Goal: Task Accomplishment & Management: Complete application form

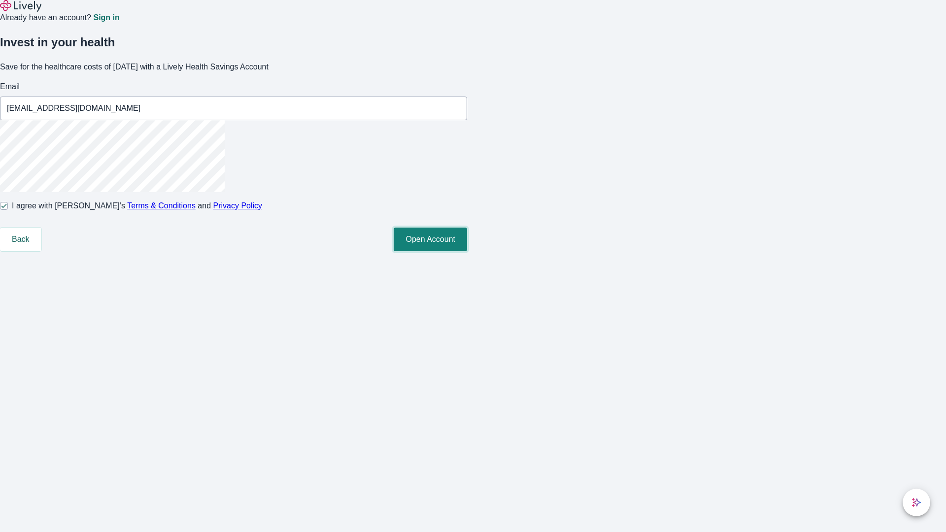
click at [467, 251] on button "Open Account" at bounding box center [429, 240] width 73 height 24
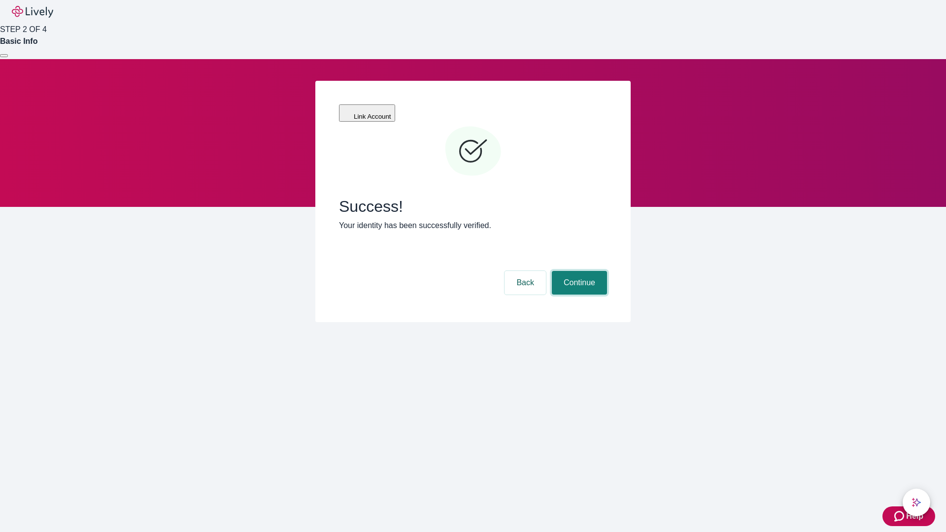
click at [578, 271] on button "Continue" at bounding box center [579, 283] width 55 height 24
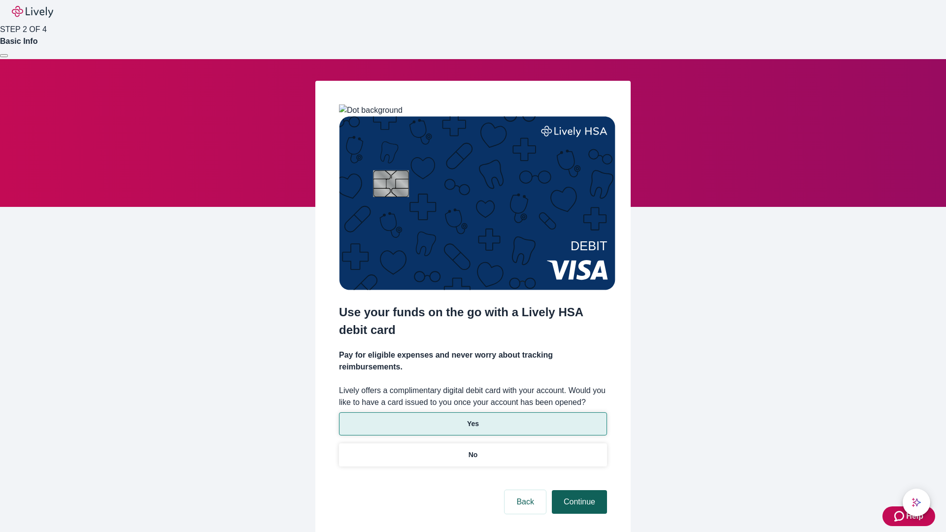
click at [472, 419] on p "Yes" at bounding box center [473, 424] width 12 height 10
click at [578, 490] on button "Continue" at bounding box center [579, 502] width 55 height 24
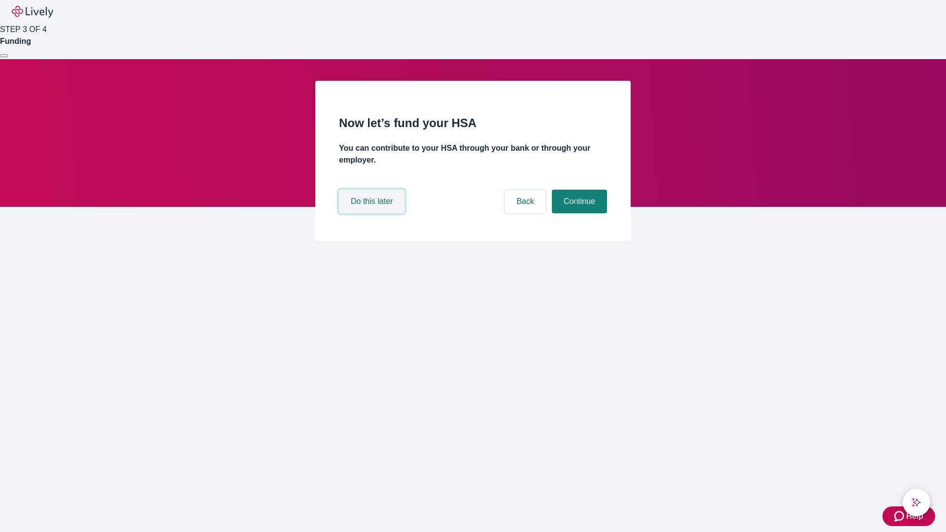
click at [373, 213] on button "Do this later" at bounding box center [371, 202] width 65 height 24
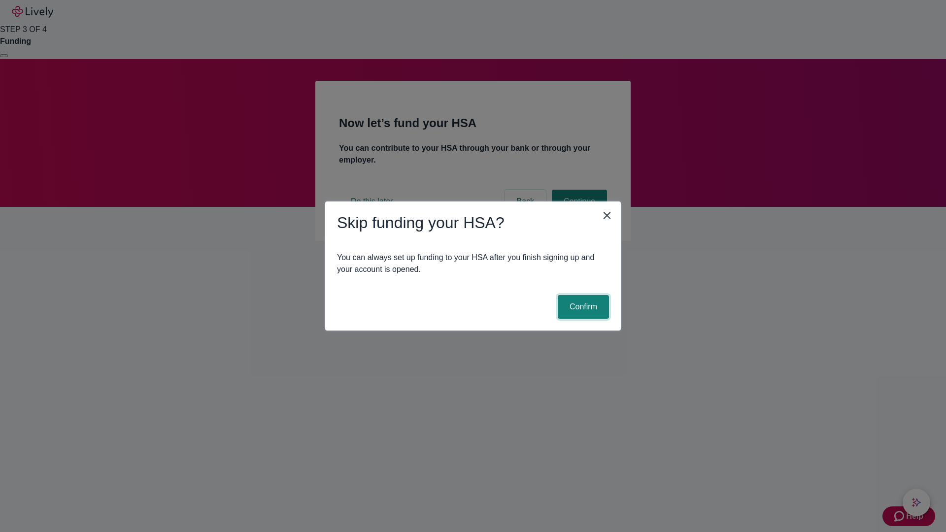
click at [582, 307] on button "Confirm" at bounding box center [582, 307] width 51 height 24
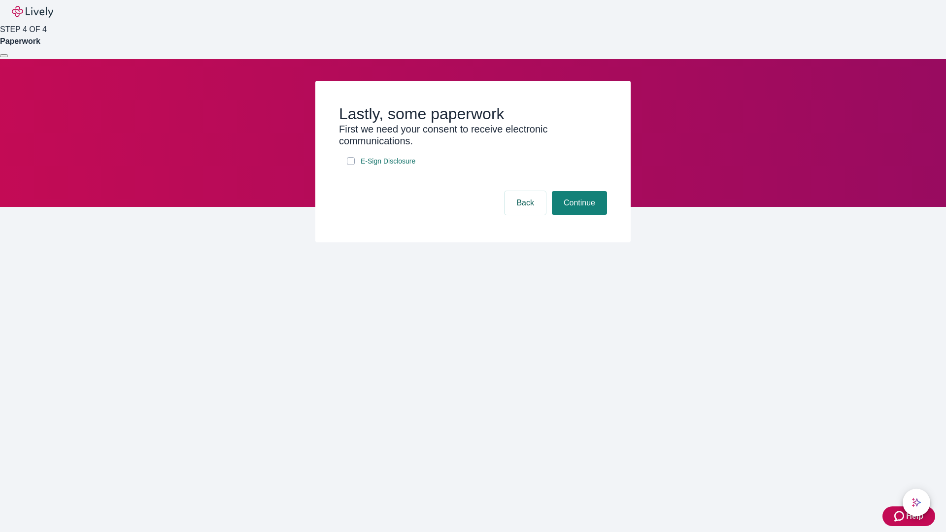
click at [351, 165] on input "E-Sign Disclosure" at bounding box center [351, 161] width 8 height 8
checkbox input "true"
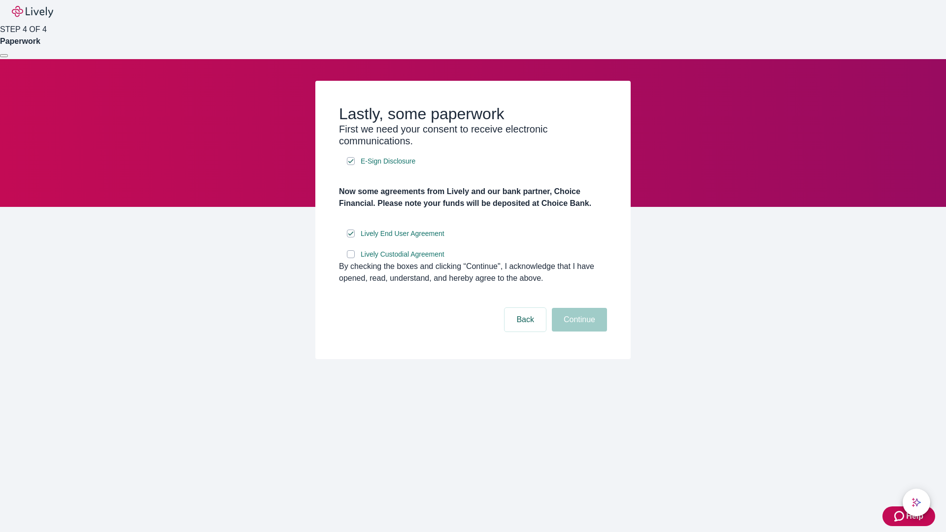
click at [351, 258] on input "Lively Custodial Agreement" at bounding box center [351, 254] width 8 height 8
checkbox input "true"
click at [578, 331] on button "Continue" at bounding box center [579, 320] width 55 height 24
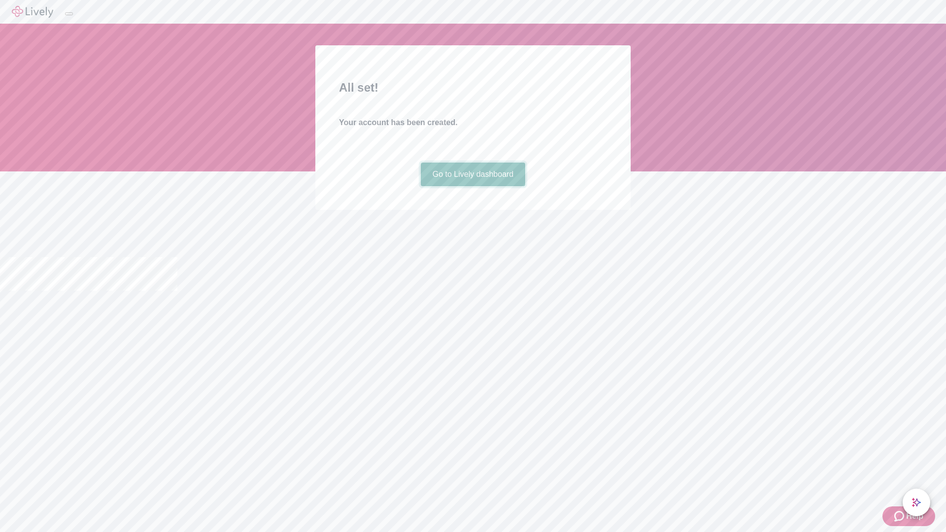
click at [472, 186] on link "Go to Lively dashboard" at bounding box center [473, 175] width 105 height 24
